Goal: Communication & Community: Connect with others

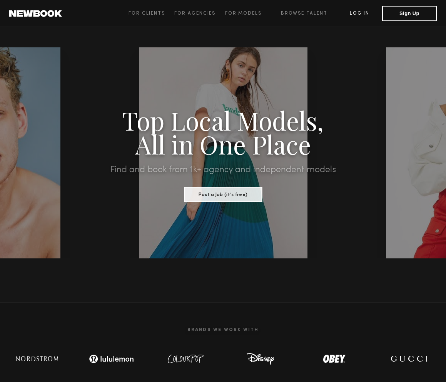
click at [292, 15] on link "Log in" at bounding box center [359, 13] width 45 height 9
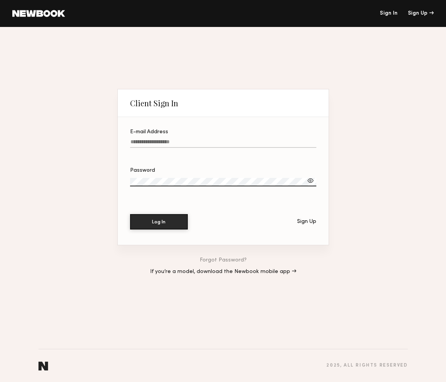
type input "**********"
click at [174, 202] on button "Log In" at bounding box center [159, 221] width 58 height 15
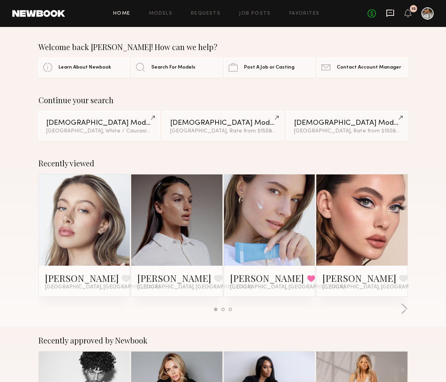
click at [292, 13] on icon at bounding box center [390, 13] width 8 height 8
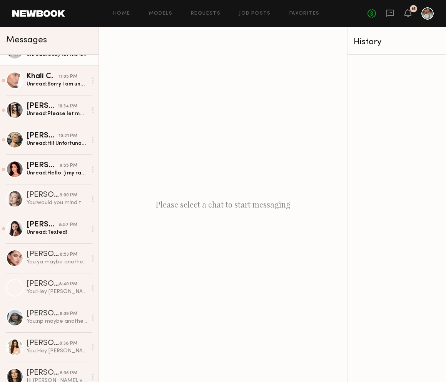
scroll to position [119, 0]
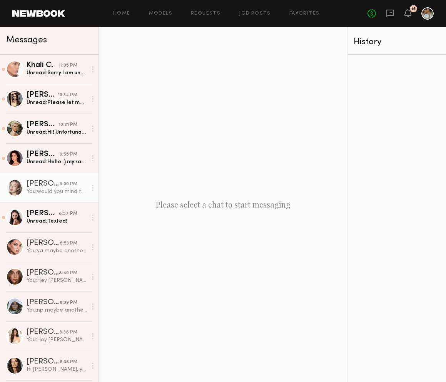
click at [54, 186] on div "[PERSON_NAME]" at bounding box center [43, 184] width 33 height 8
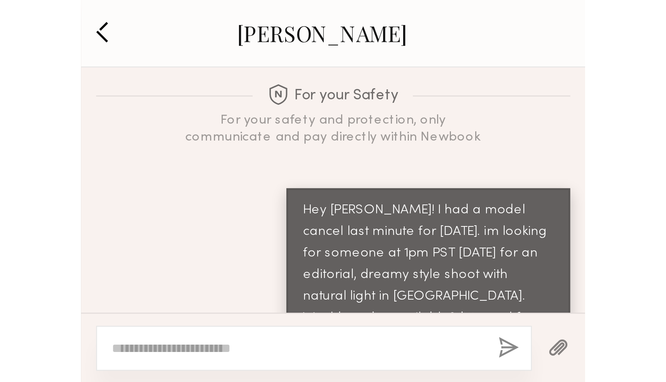
scroll to position [346, 0]
